Goal: Task Accomplishment & Management: Manage account settings

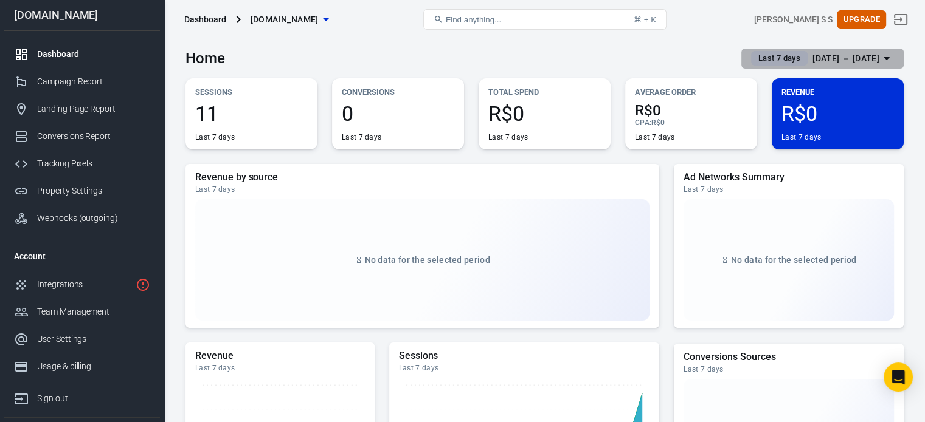
click at [823, 58] on div "Sep 8 － Sep 14, 2025" at bounding box center [845, 58] width 67 height 15
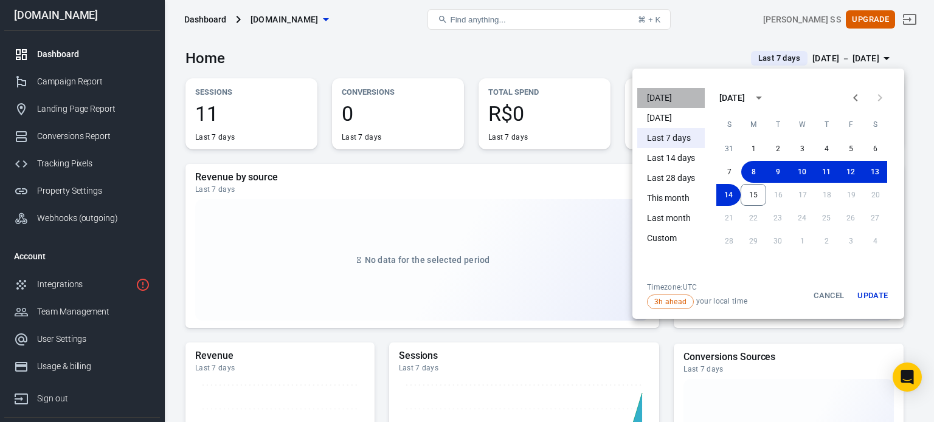
click at [679, 102] on li "[DATE]" at bounding box center [670, 98] width 67 height 20
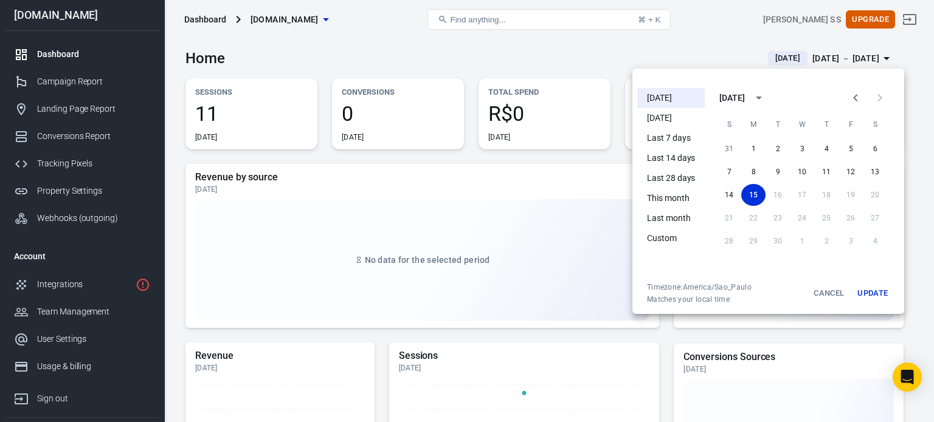
click at [440, 170] on div at bounding box center [467, 211] width 934 height 422
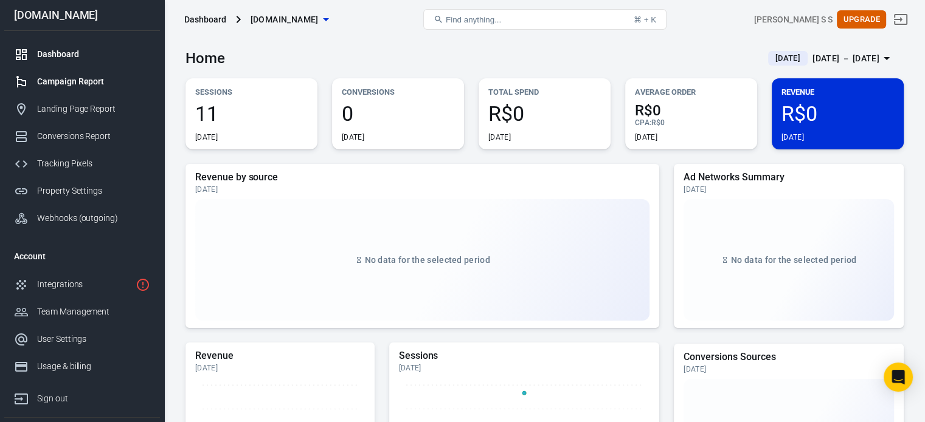
click at [105, 77] on div "Campaign Report" at bounding box center [93, 81] width 113 height 13
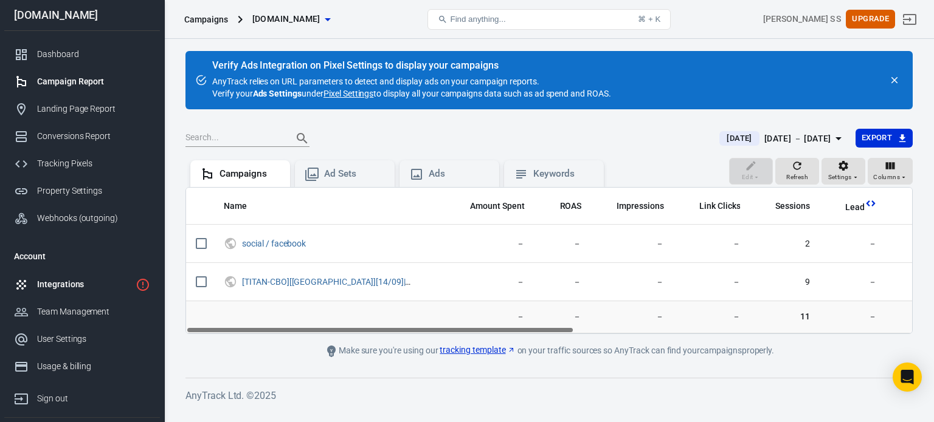
click at [72, 291] on link "Integrations" at bounding box center [82, 284] width 156 height 27
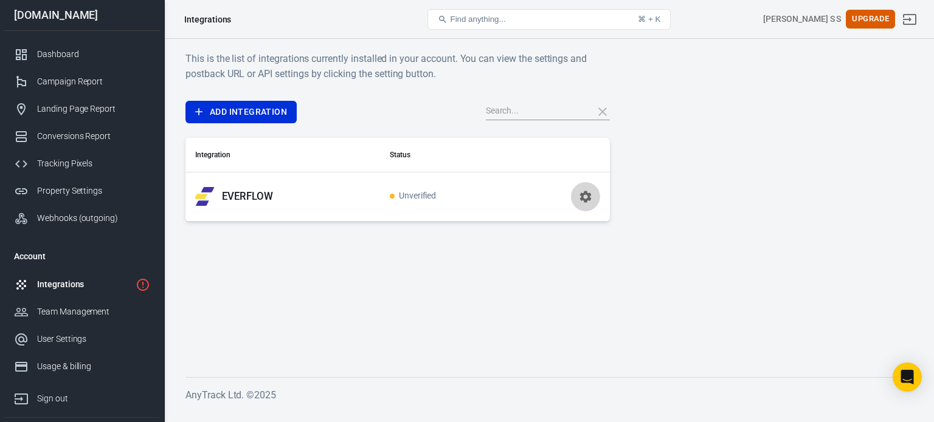
click at [584, 192] on icon "button" at bounding box center [585, 197] width 12 height 12
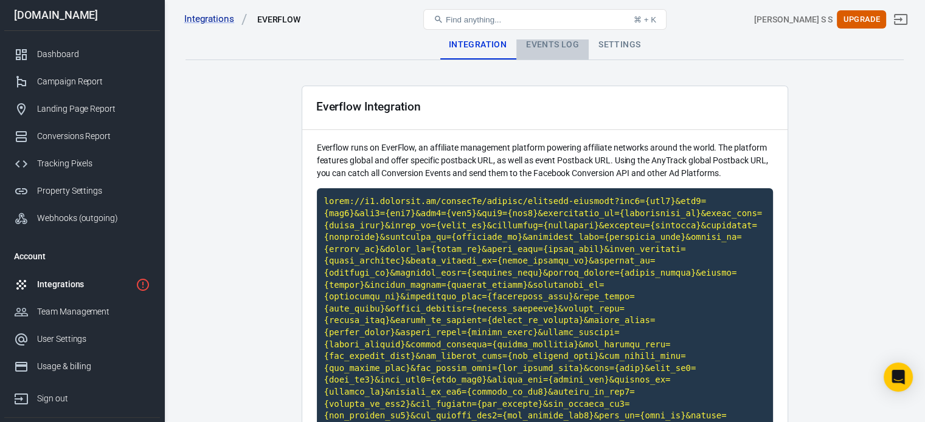
click at [557, 50] on div "Events Log" at bounding box center [552, 44] width 72 height 29
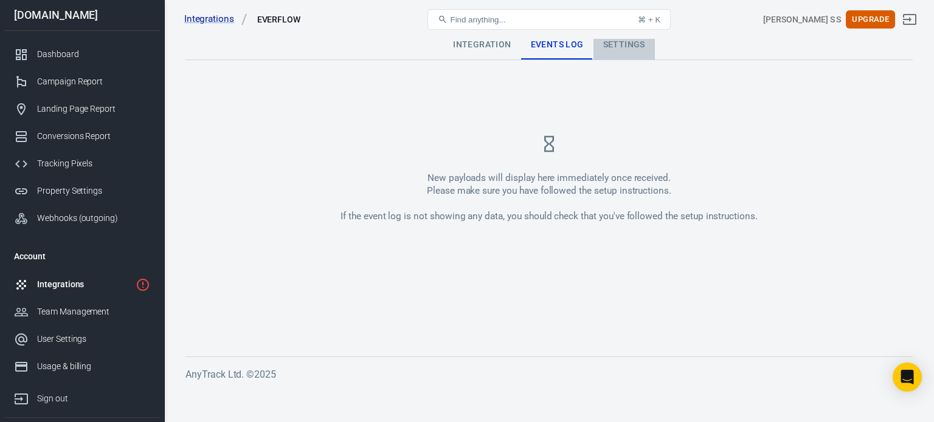
click at [630, 49] on div "Settings" at bounding box center [623, 44] width 61 height 29
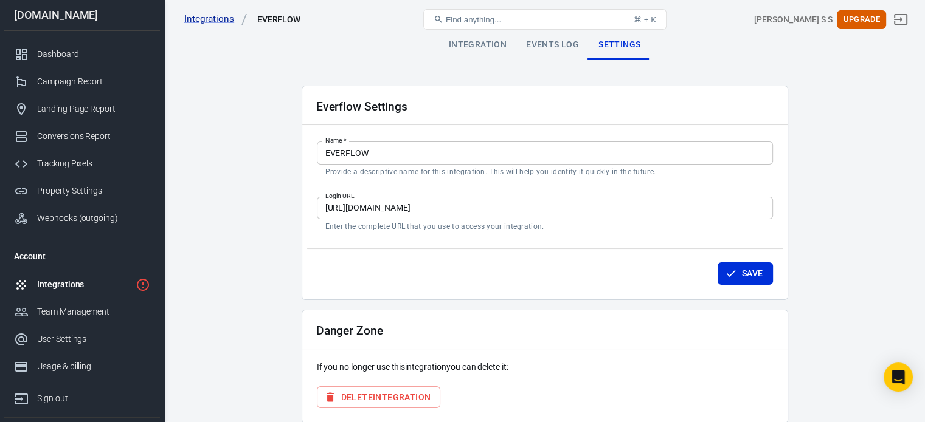
click at [133, 289] on link "Integrations" at bounding box center [82, 284] width 156 height 27
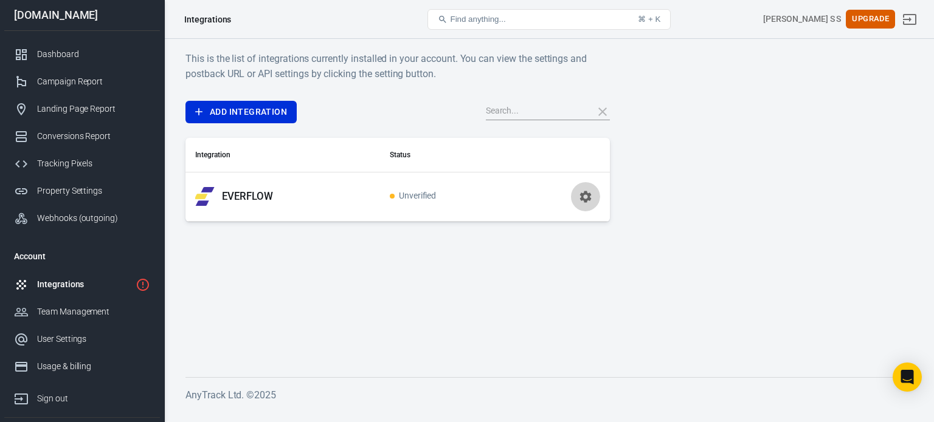
click at [580, 191] on icon "button" at bounding box center [585, 197] width 15 height 15
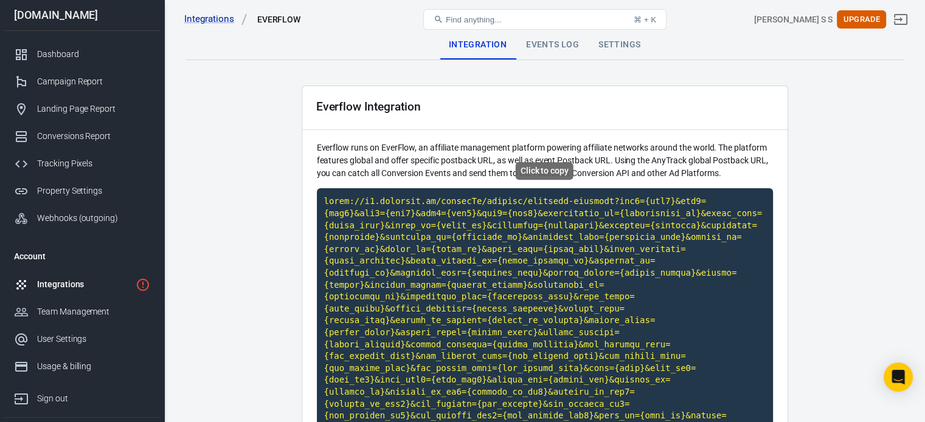
click at [562, 247] on code "Click to copy" at bounding box center [545, 314] width 456 height 253
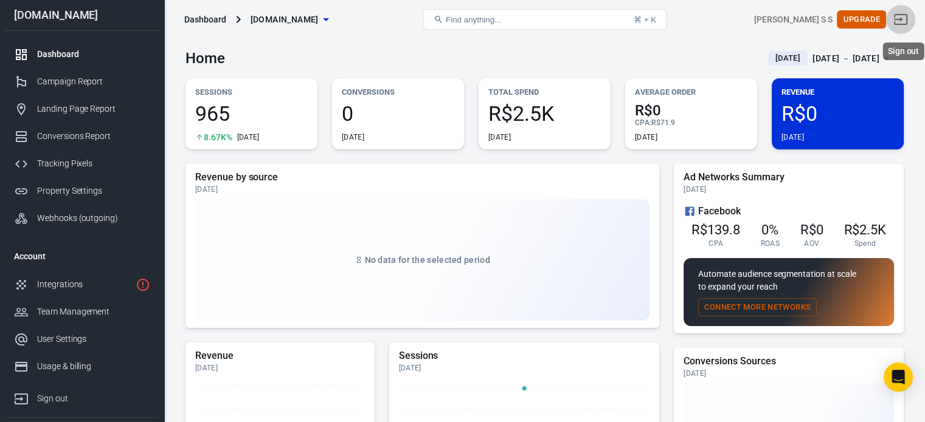
click at [907, 19] on icon "Sign out" at bounding box center [900, 19] width 13 height 11
